Goal: Navigation & Orientation: Find specific page/section

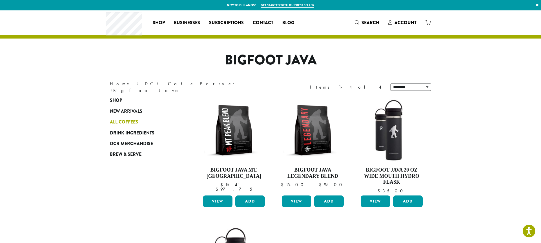
click at [122, 120] on span "All Coffees" at bounding box center [124, 122] width 28 height 7
